Goal: Task Accomplishment & Management: Complete application form

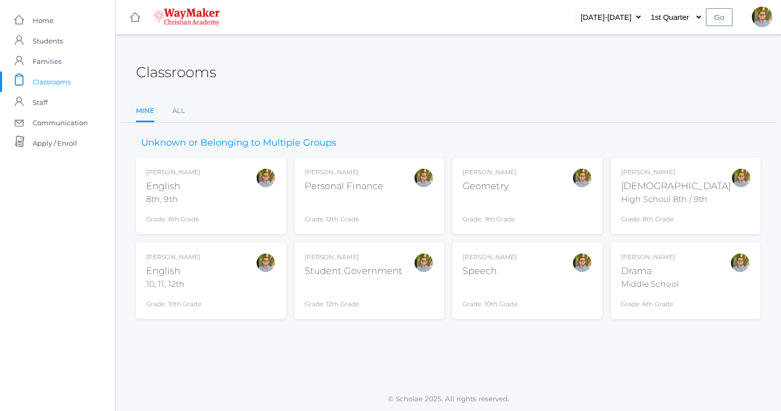
click at [251, 195] on div "Kylen Braileanu English 8th, 9th Grade: 8th Grade 08ENGLISH" at bounding box center [211, 196] width 130 height 56
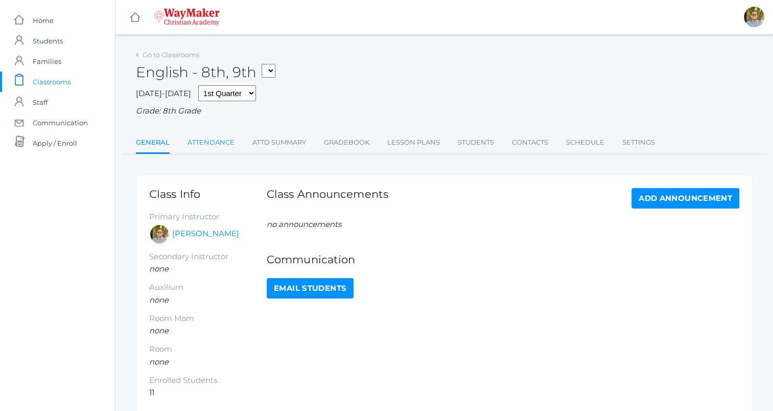
click at [211, 141] on link "Attendance" at bounding box center [211, 142] width 47 height 20
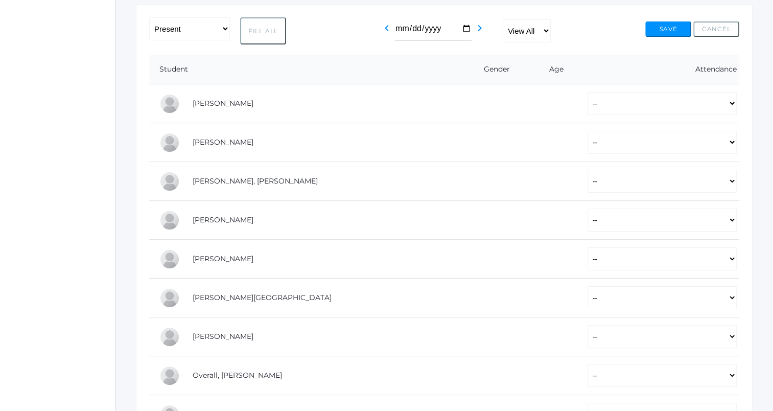
scroll to position [171, 0]
click at [262, 25] on button "Fill All" at bounding box center [263, 30] width 46 height 27
select select "P"
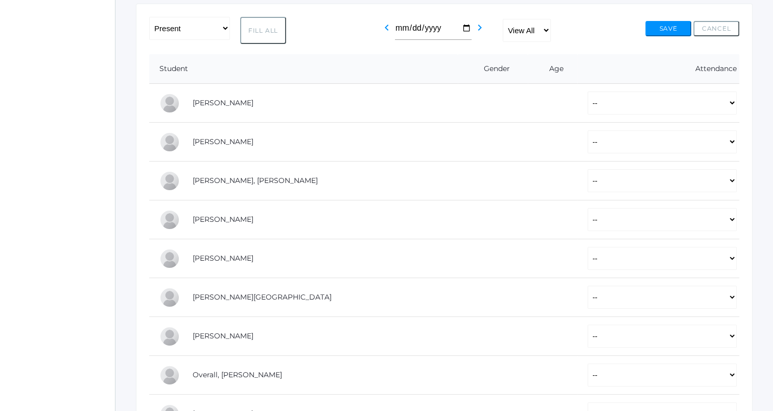
select select "P"
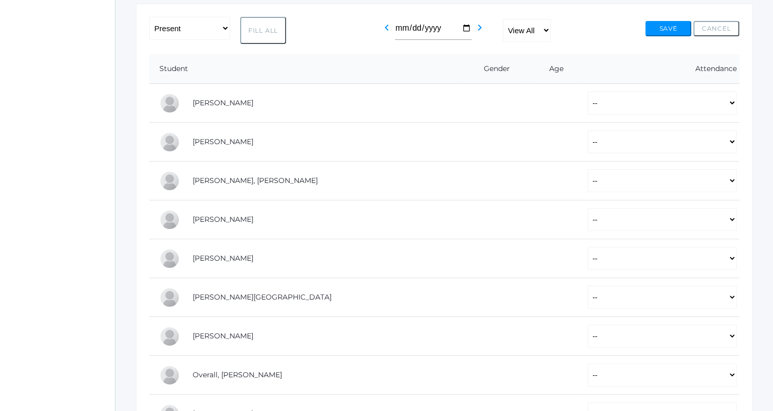
select select "P"
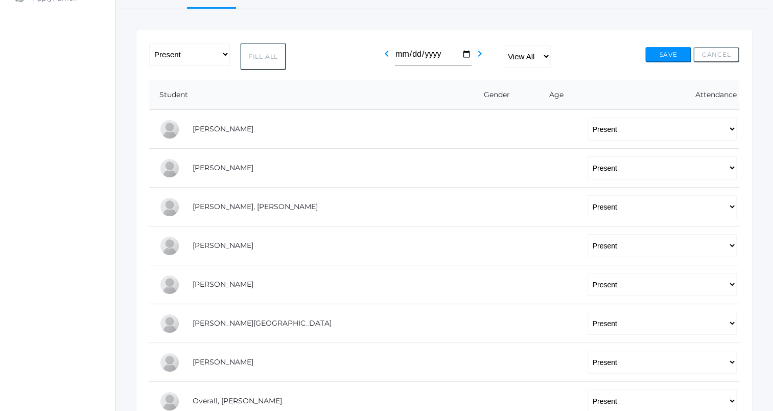
scroll to position [0, 0]
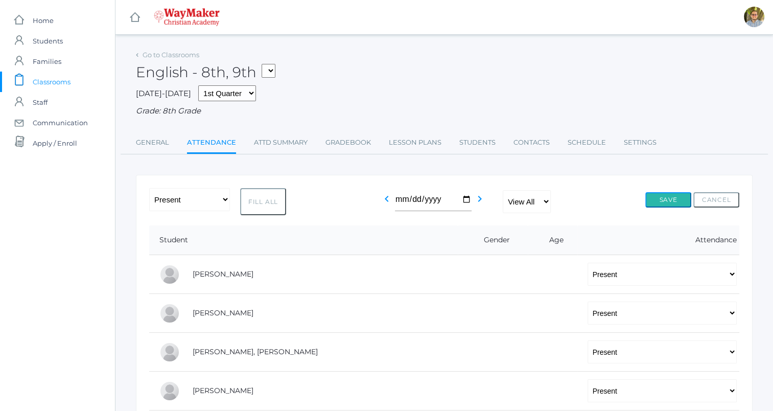
click at [668, 197] on button "Save" at bounding box center [668, 199] width 46 height 15
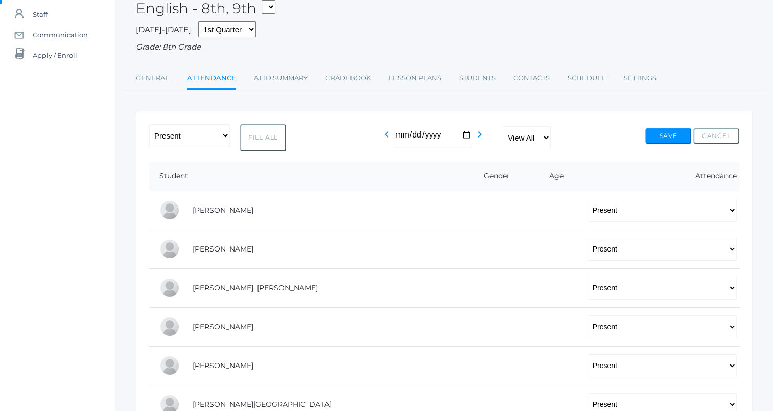
scroll to position [88, 0]
click at [670, 135] on button "Save" at bounding box center [668, 135] width 46 height 15
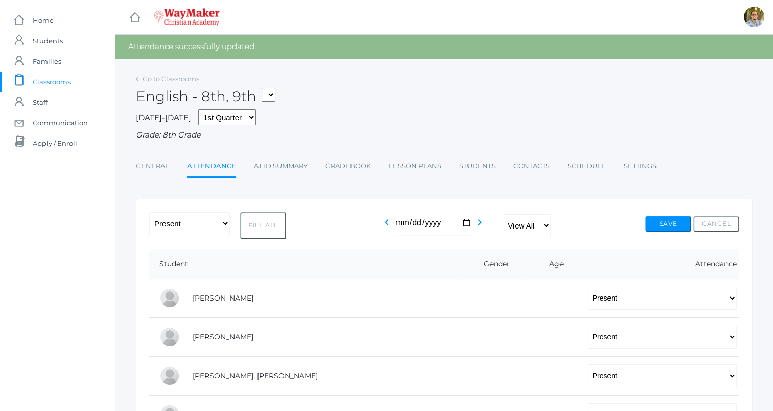
click at [49, 81] on span "Classrooms" at bounding box center [52, 82] width 38 height 20
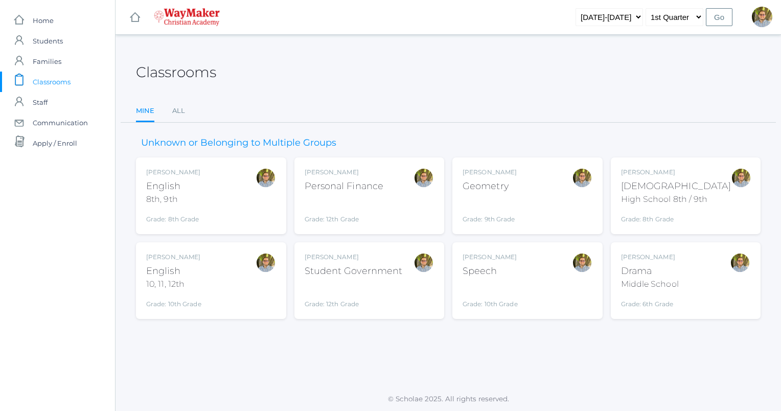
click at [58, 80] on span "Classrooms" at bounding box center [52, 82] width 38 height 20
click at [719, 170] on div "Kylen Braileanu Bible High School 8th / 9th Grade: 8th Grade HSBIBLE" at bounding box center [686, 196] width 130 height 56
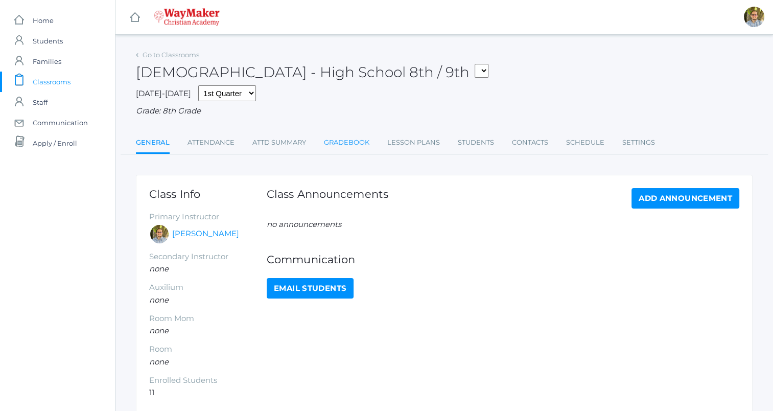
click at [358, 142] on link "Gradebook" at bounding box center [346, 142] width 45 height 20
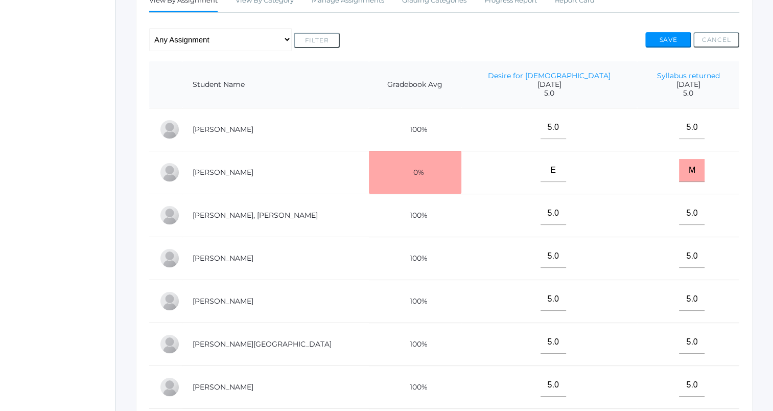
scroll to position [197, 0]
click at [658, 42] on button "Save" at bounding box center [668, 40] width 46 height 15
